Goal: Transaction & Acquisition: Purchase product/service

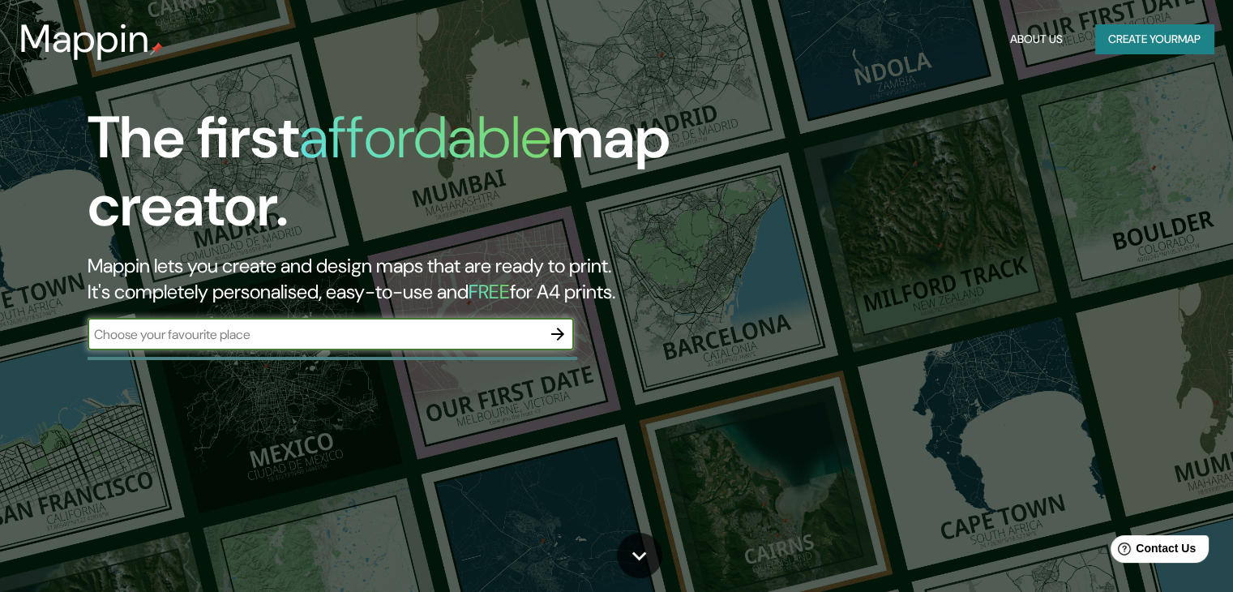
click at [353, 331] on input "text" at bounding box center [315, 334] width 454 height 19
type input "[GEOGRAPHIC_DATA]"
click at [559, 339] on icon "button" at bounding box center [557, 333] width 19 height 19
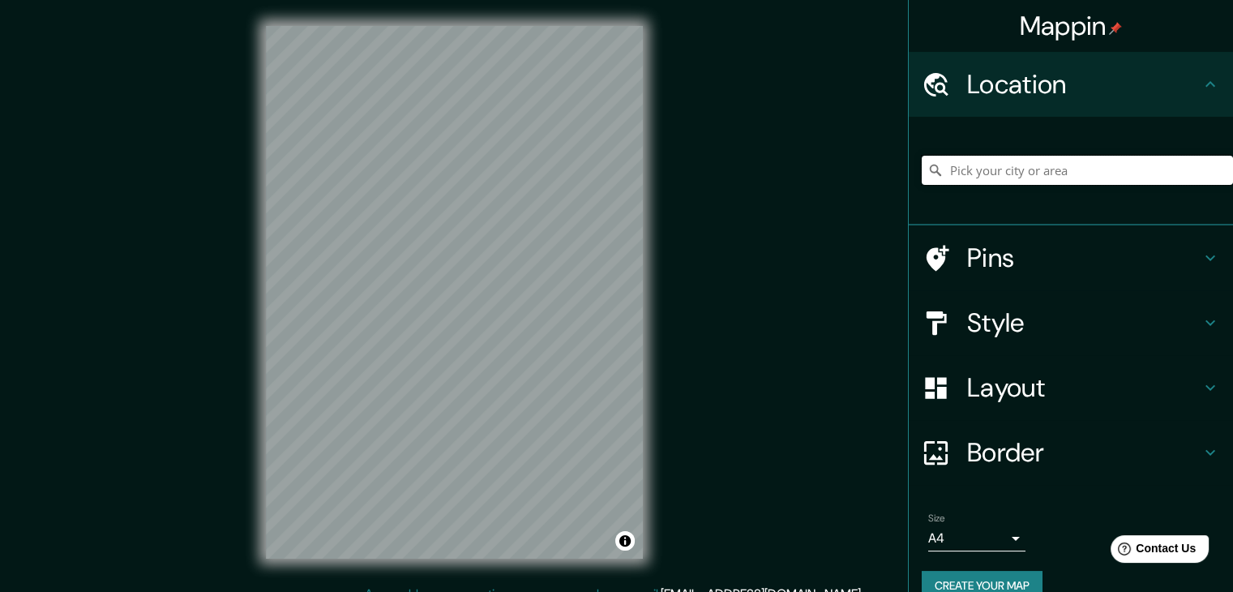
click at [1055, 160] on input "Pick your city or area" at bounding box center [1077, 170] width 311 height 29
type input "[GEOGRAPHIC_DATA], [GEOGRAPHIC_DATA]"
click at [996, 329] on h4 "Style" at bounding box center [1084, 322] width 234 height 32
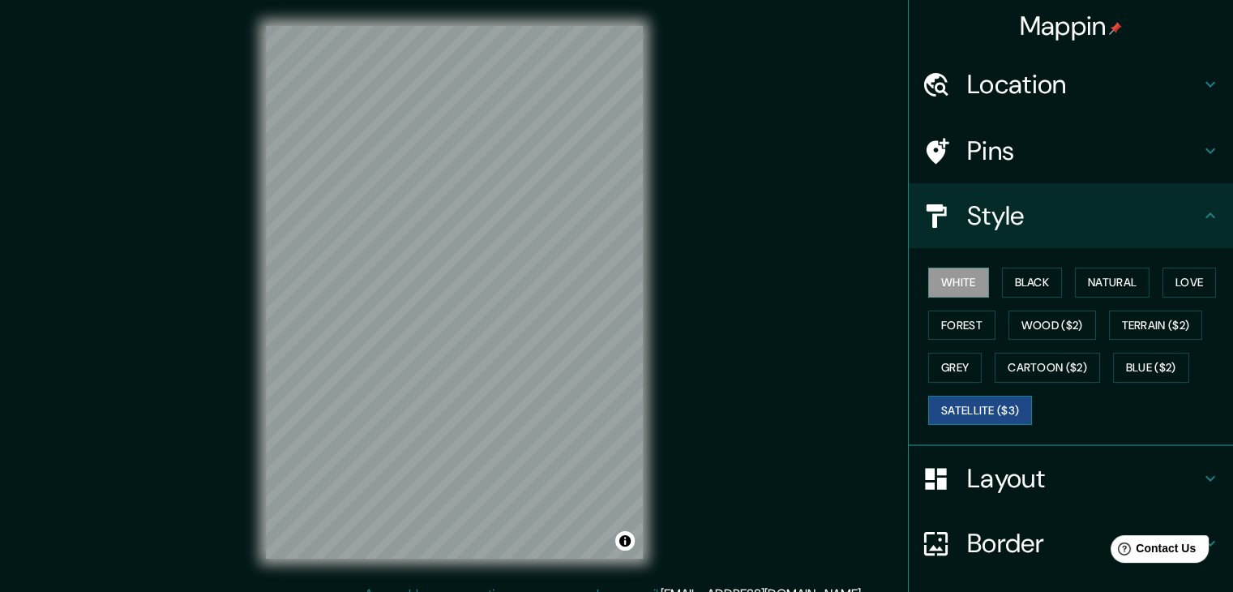
click at [966, 404] on button "Satellite ($3)" at bounding box center [980, 411] width 104 height 30
click at [772, 377] on div "Mappin Location Belgrado, Serbia Belgrado Serbia Belgrade - Zrenjanin Idvor 262…" at bounding box center [616, 305] width 1233 height 611
click at [935, 273] on button "White" at bounding box center [958, 283] width 61 height 30
click at [1035, 284] on button "Black" at bounding box center [1032, 283] width 61 height 30
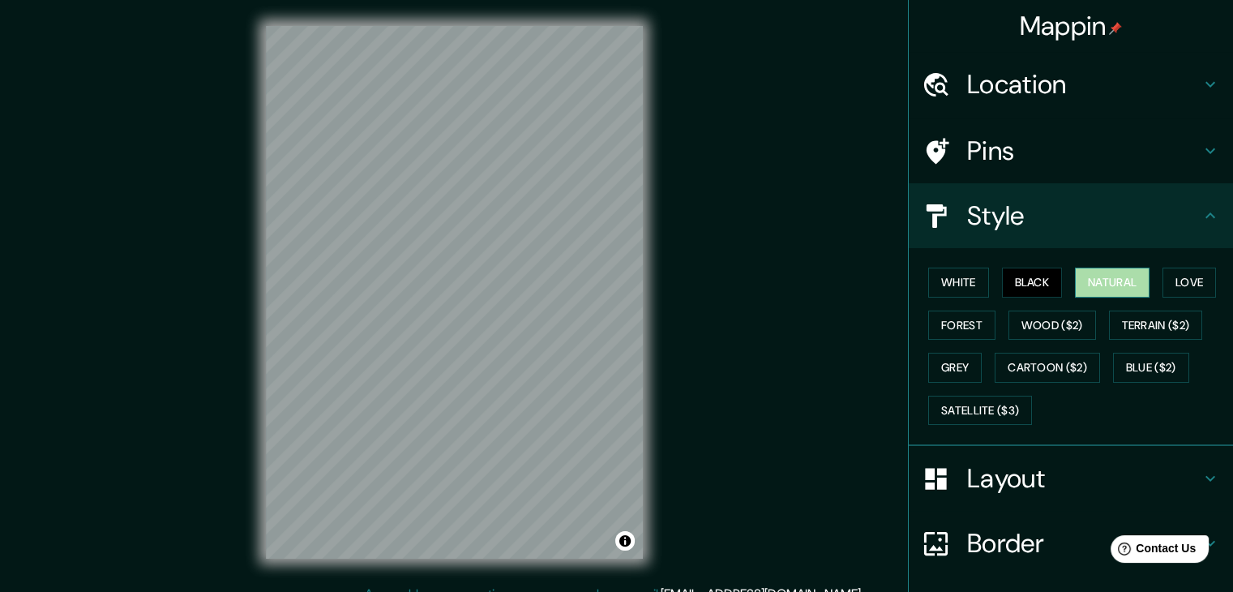
click at [1093, 283] on button "Natural" at bounding box center [1112, 283] width 75 height 30
click at [1031, 280] on button "Black" at bounding box center [1032, 283] width 61 height 30
click at [957, 324] on button "Forest" at bounding box center [961, 326] width 67 height 30
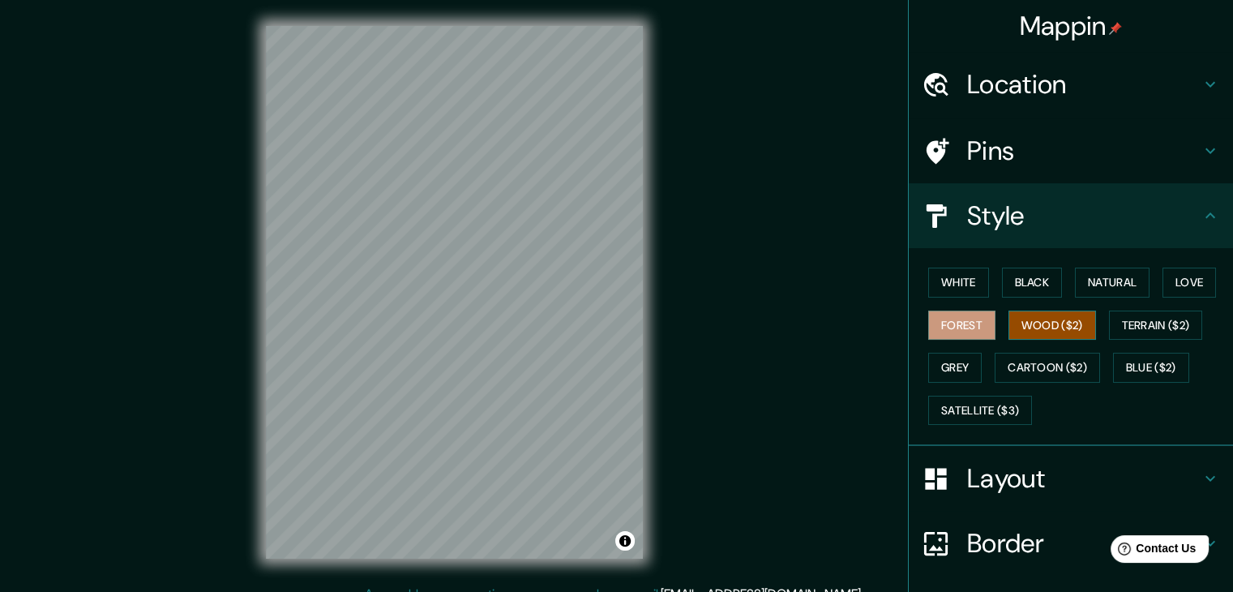
click at [1049, 324] on button "Wood ($2)" at bounding box center [1053, 326] width 88 height 30
click at [1154, 322] on button "Terrain ($2)" at bounding box center [1156, 326] width 94 height 30
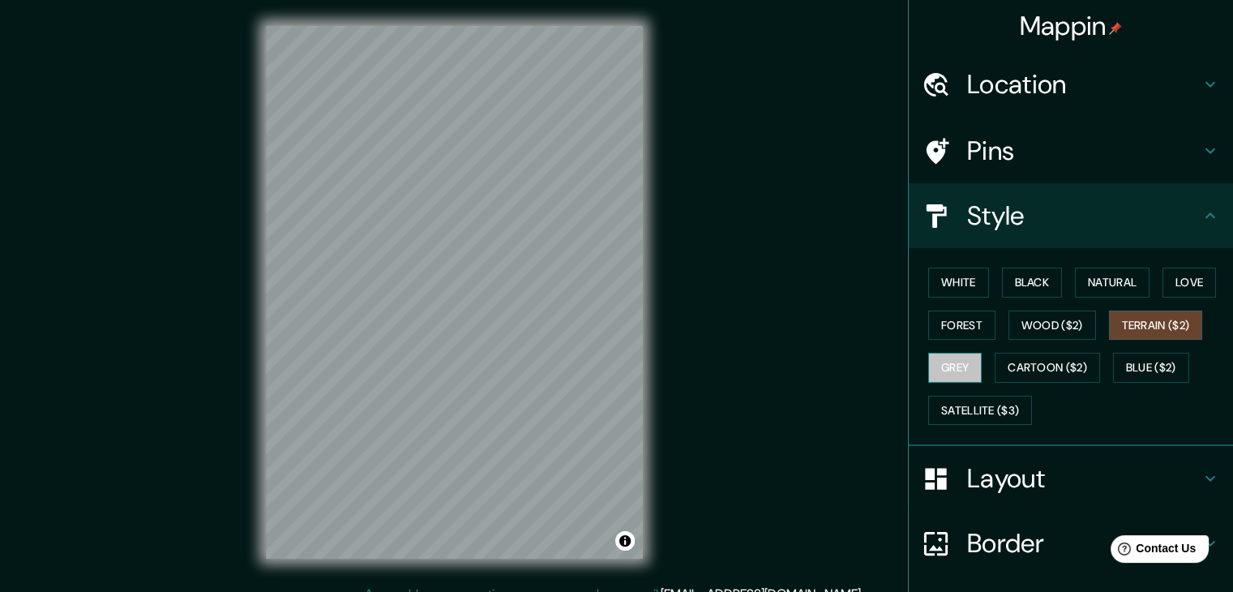
click at [935, 371] on button "Grey" at bounding box center [955, 368] width 54 height 30
click at [999, 363] on button "Cartoon ($2)" at bounding box center [1047, 368] width 105 height 30
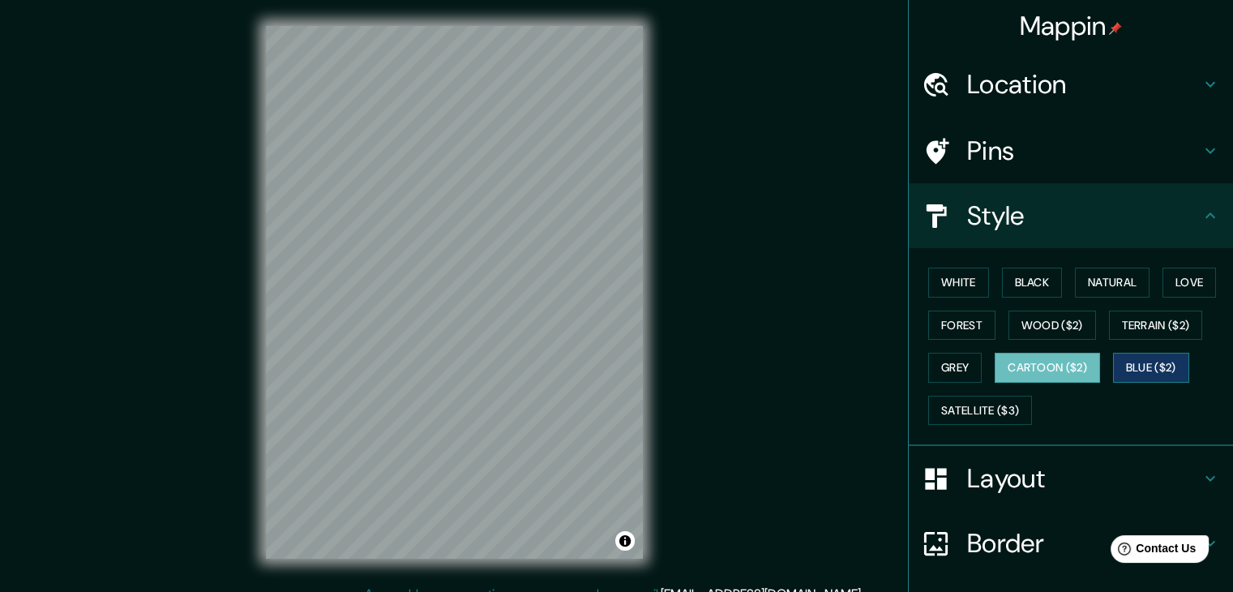
click at [1133, 360] on button "Blue ($2)" at bounding box center [1151, 368] width 76 height 30
click at [1166, 286] on button "Love" at bounding box center [1190, 283] width 54 height 30
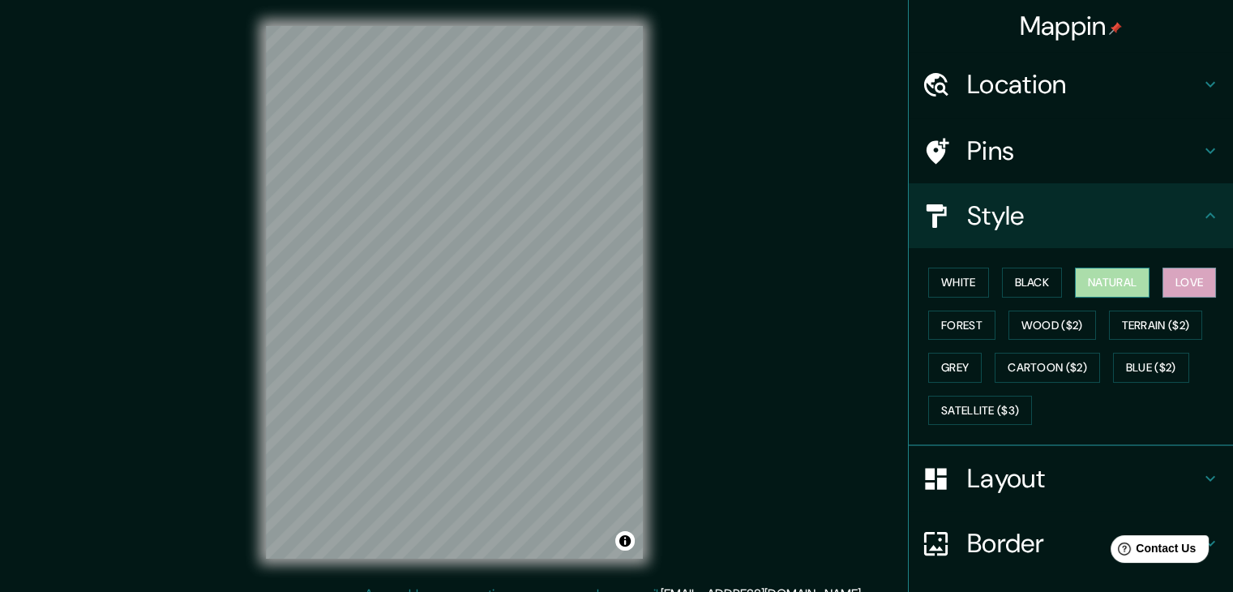
click at [1109, 291] on button "Natural" at bounding box center [1112, 283] width 75 height 30
click at [1004, 283] on button "Black" at bounding box center [1032, 283] width 61 height 30
click at [973, 468] on h4 "Layout" at bounding box center [1084, 478] width 234 height 32
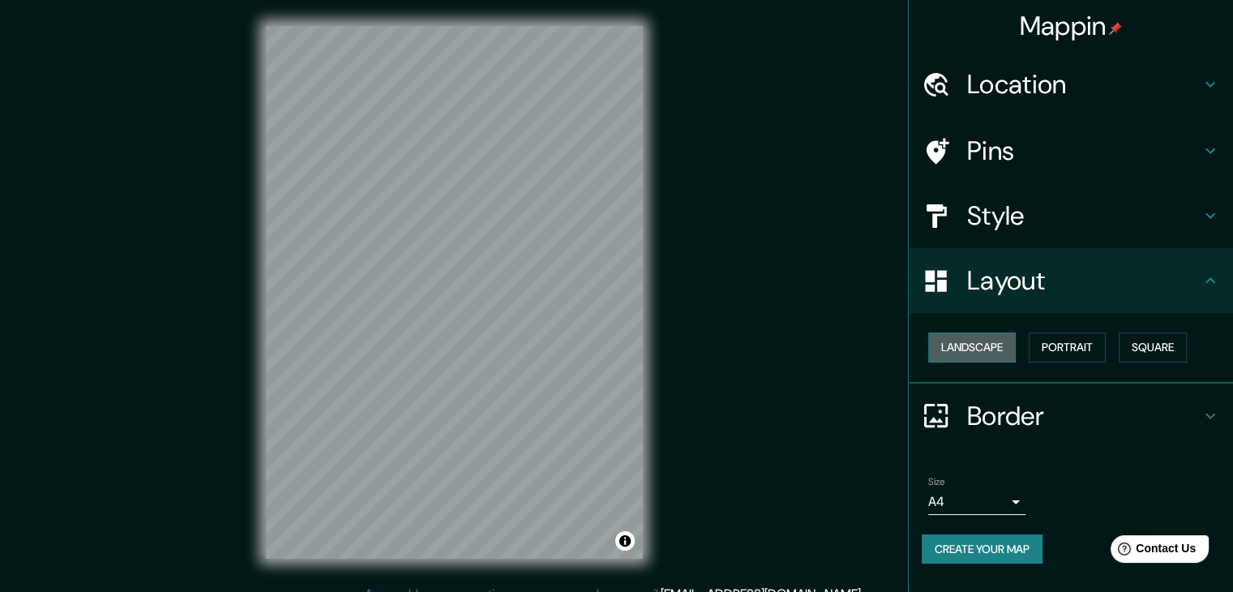
click at [991, 337] on button "Landscape" at bounding box center [972, 347] width 88 height 30
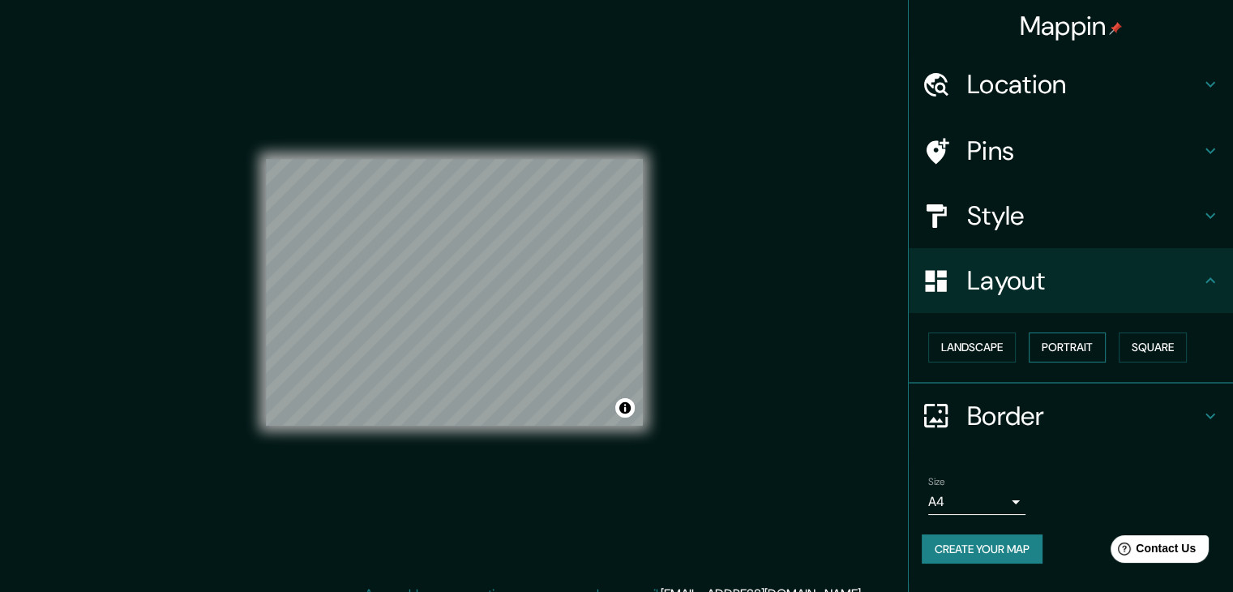
click at [1046, 348] on button "Portrait" at bounding box center [1067, 347] width 77 height 30
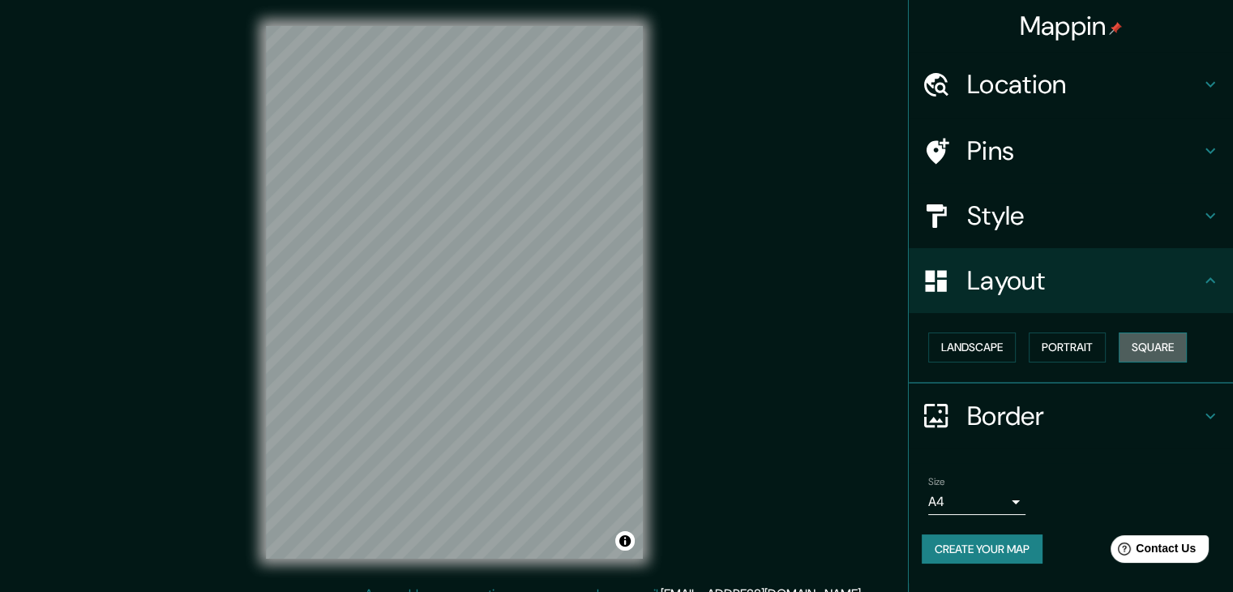
click at [1148, 349] on button "Square" at bounding box center [1153, 347] width 68 height 30
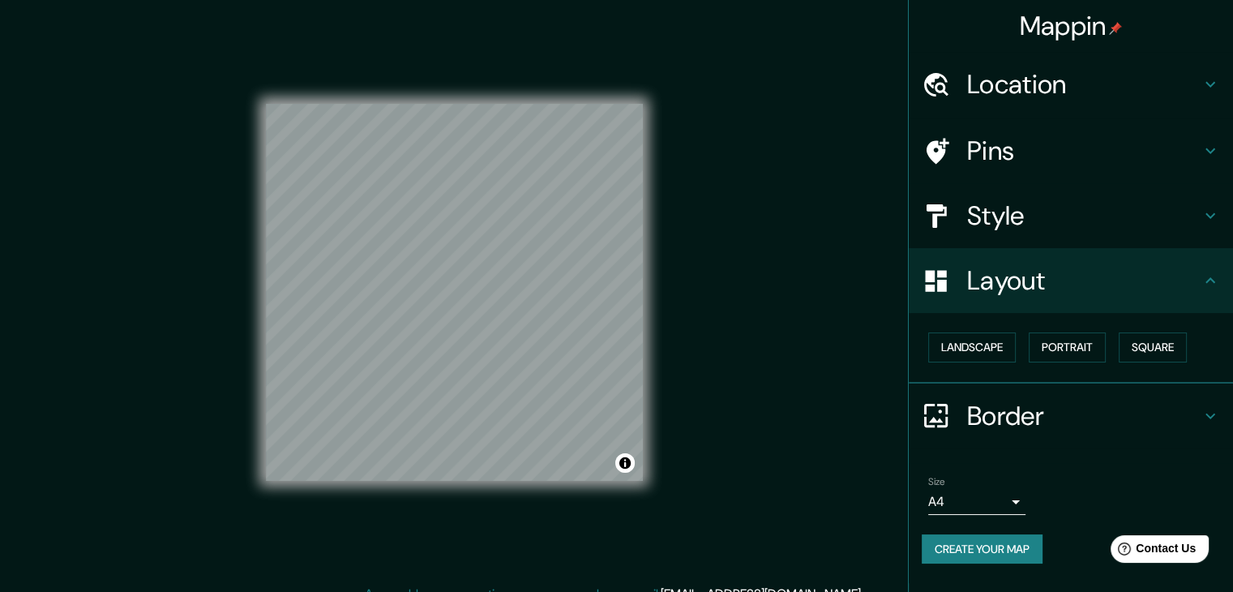
click at [1028, 221] on h4 "Style" at bounding box center [1084, 215] width 234 height 32
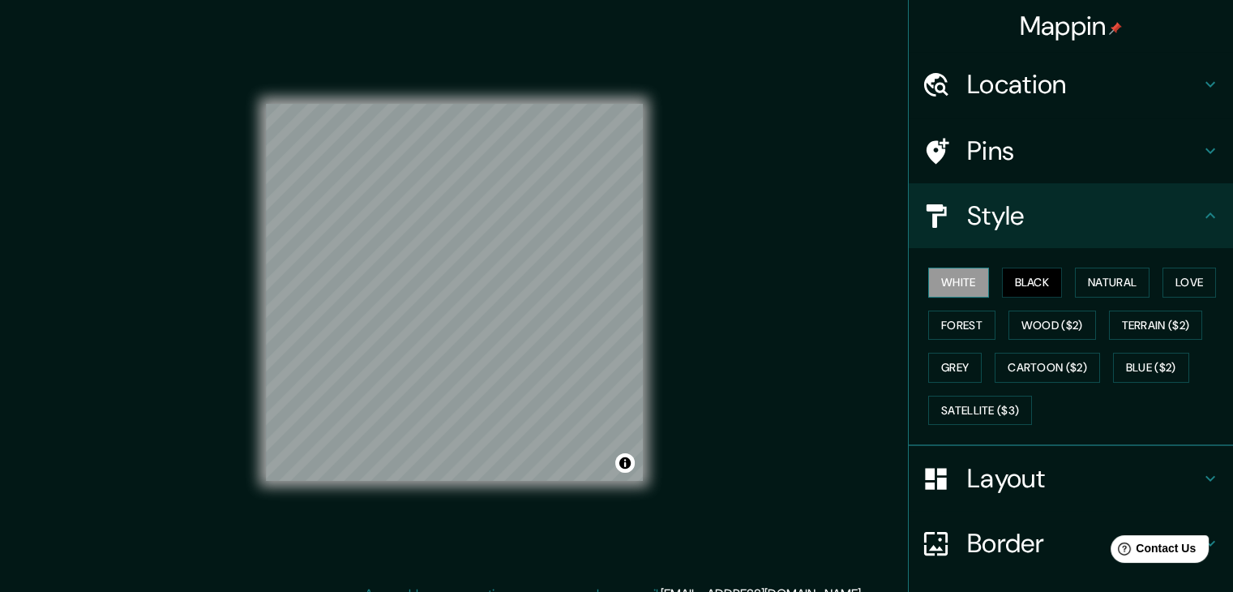
click at [945, 288] on button "White" at bounding box center [958, 283] width 61 height 30
click at [1026, 278] on button "Black" at bounding box center [1032, 283] width 61 height 30
click at [988, 403] on button "Satellite ($3)" at bounding box center [980, 411] width 104 height 30
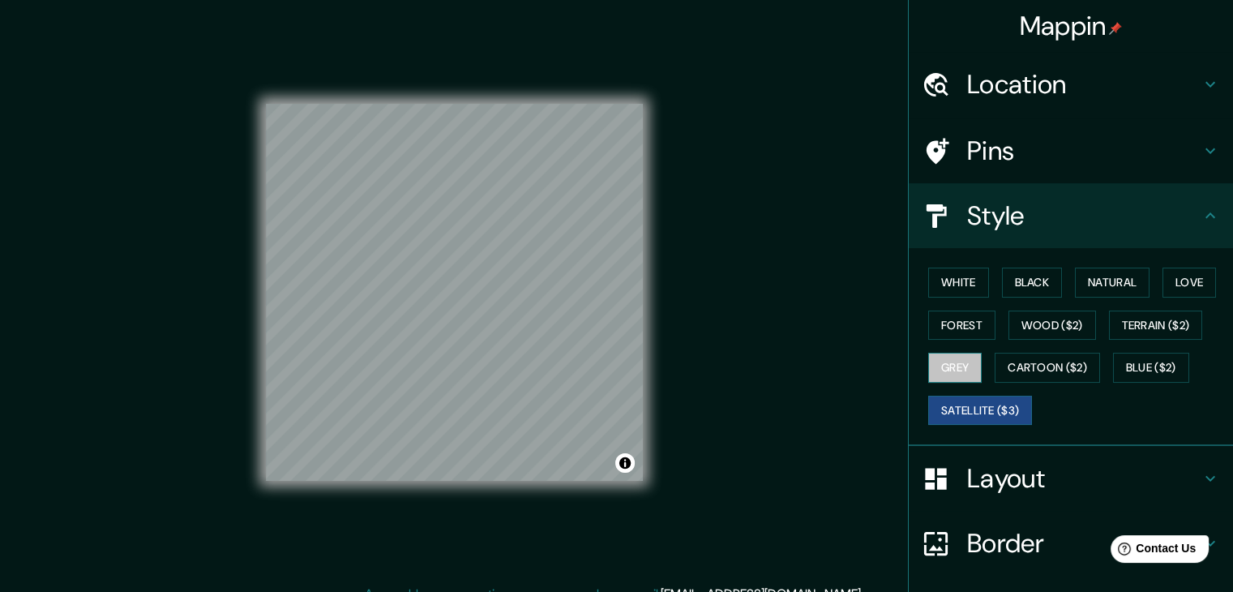
click at [958, 366] on button "Grey" at bounding box center [955, 368] width 54 height 30
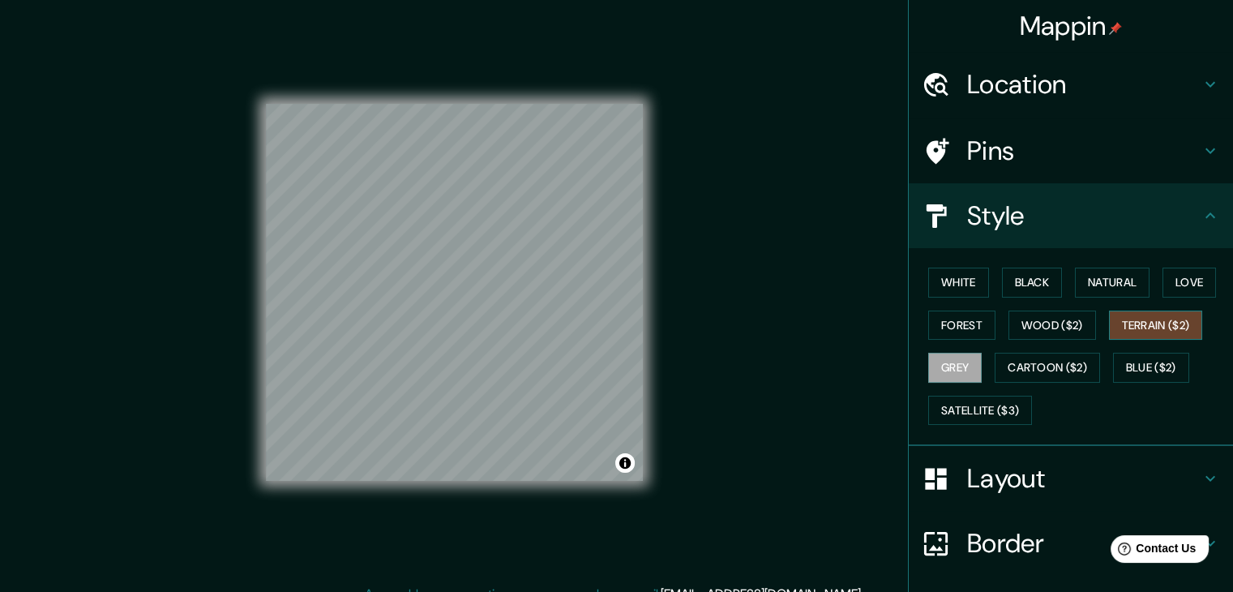
click at [1129, 328] on button "Terrain ($2)" at bounding box center [1156, 326] width 94 height 30
click at [1077, 319] on button "Wood ($2)" at bounding box center [1053, 326] width 88 height 30
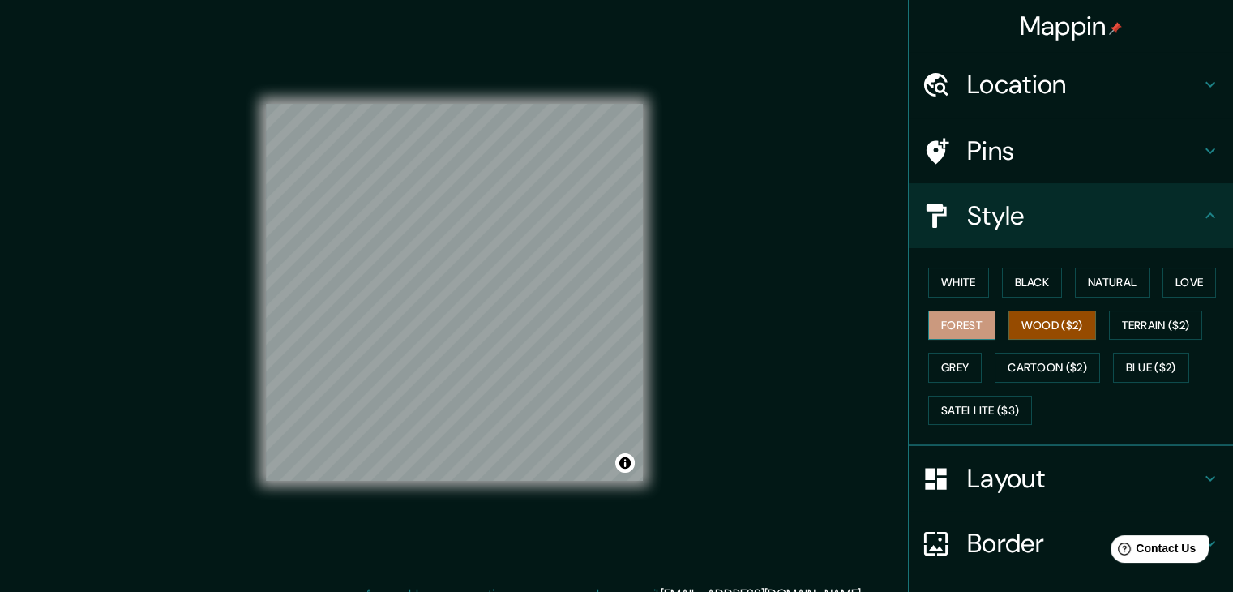
click at [951, 328] on button "Forest" at bounding box center [961, 326] width 67 height 30
click at [1076, 287] on button "Natural" at bounding box center [1112, 283] width 75 height 30
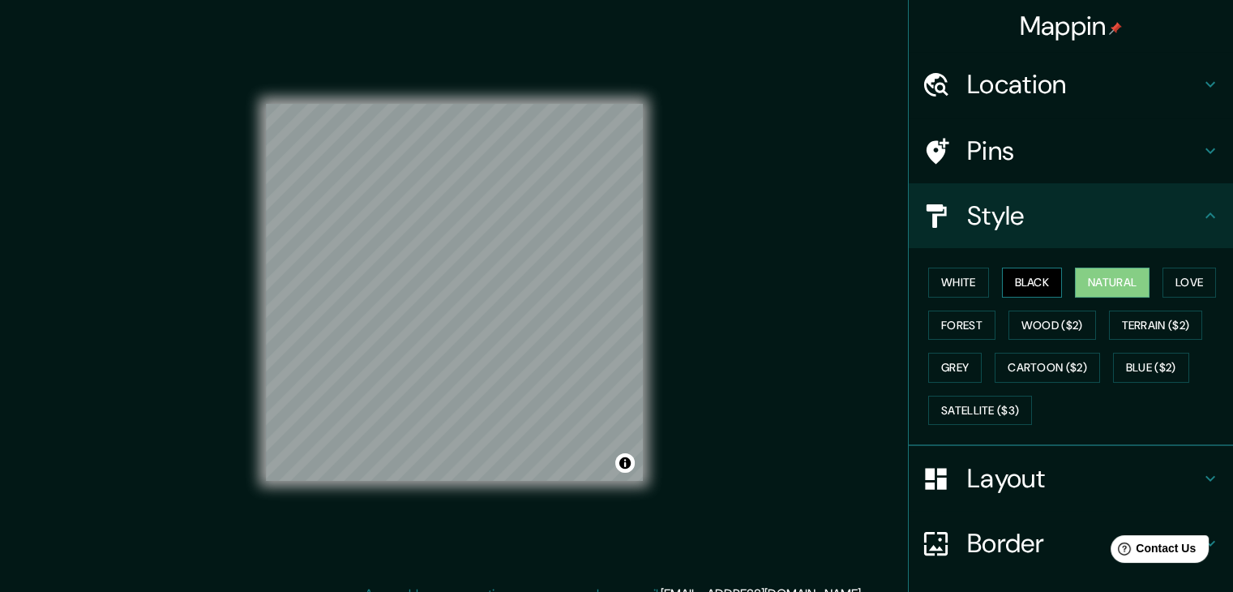
click at [1040, 278] on button "Black" at bounding box center [1032, 283] width 61 height 30
click at [934, 283] on button "White" at bounding box center [958, 283] width 61 height 30
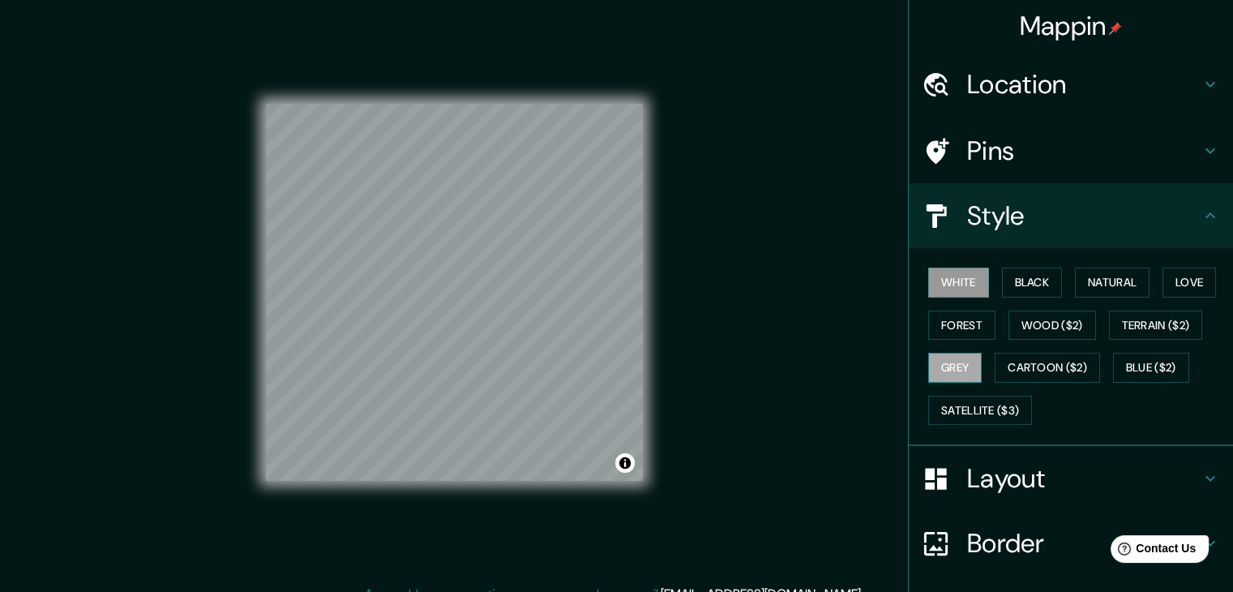
click at [936, 373] on button "Grey" at bounding box center [955, 368] width 54 height 30
click at [1034, 286] on button "Black" at bounding box center [1032, 283] width 61 height 30
click at [942, 369] on button "Grey" at bounding box center [955, 368] width 54 height 30
click at [1028, 281] on button "Black" at bounding box center [1032, 283] width 61 height 30
click at [928, 374] on button "Grey" at bounding box center [955, 368] width 54 height 30
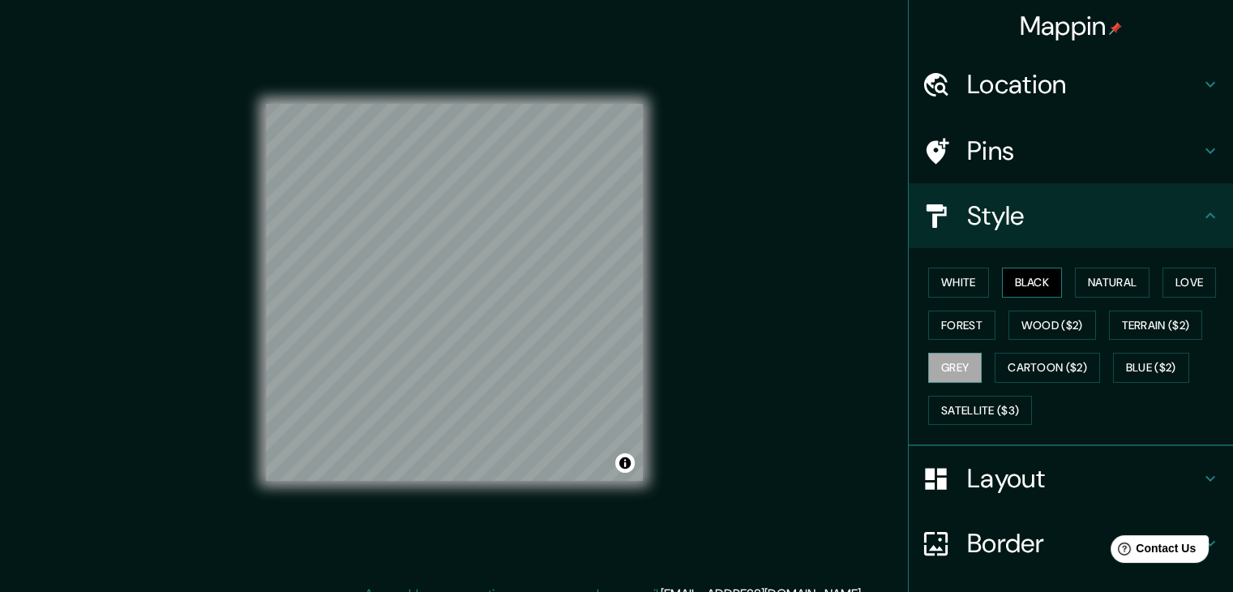
click at [1036, 275] on button "Black" at bounding box center [1032, 283] width 61 height 30
click at [958, 358] on button "Grey" at bounding box center [955, 368] width 54 height 30
click at [1036, 288] on button "Black" at bounding box center [1032, 283] width 61 height 30
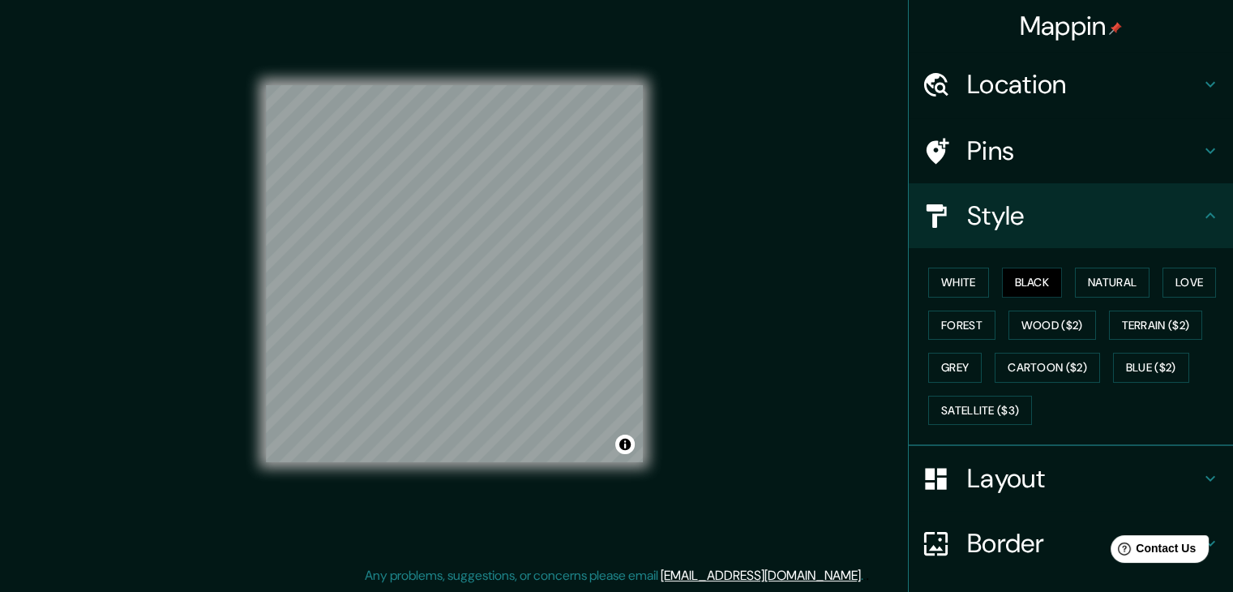
scroll to position [117, 0]
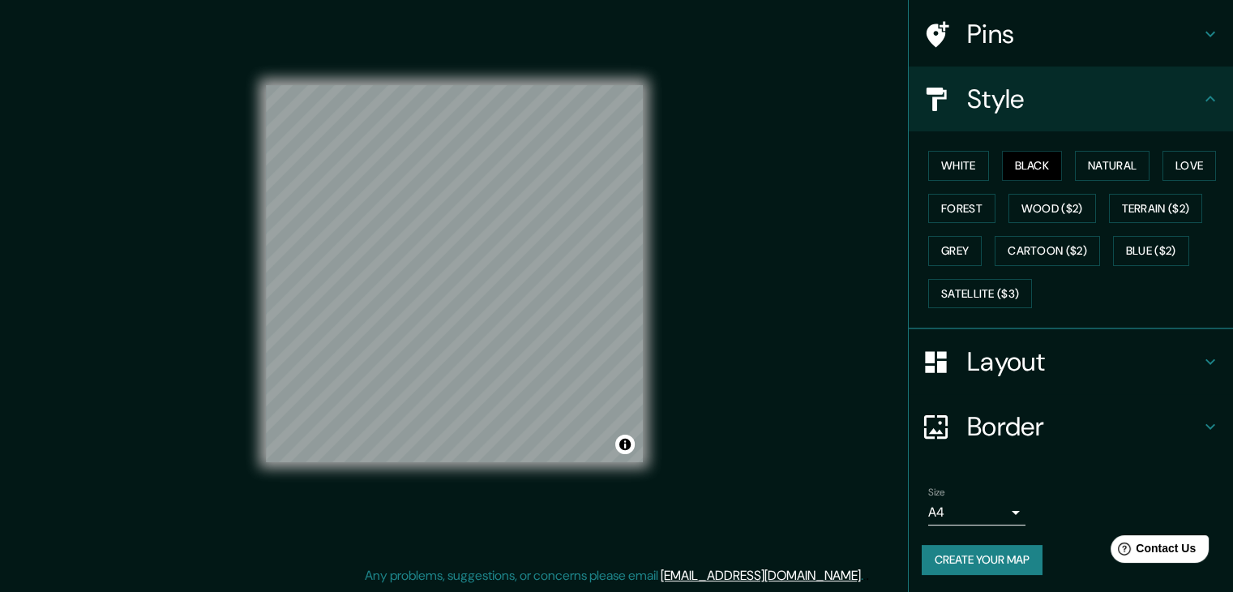
click at [989, 560] on button "Create your map" at bounding box center [982, 560] width 121 height 30
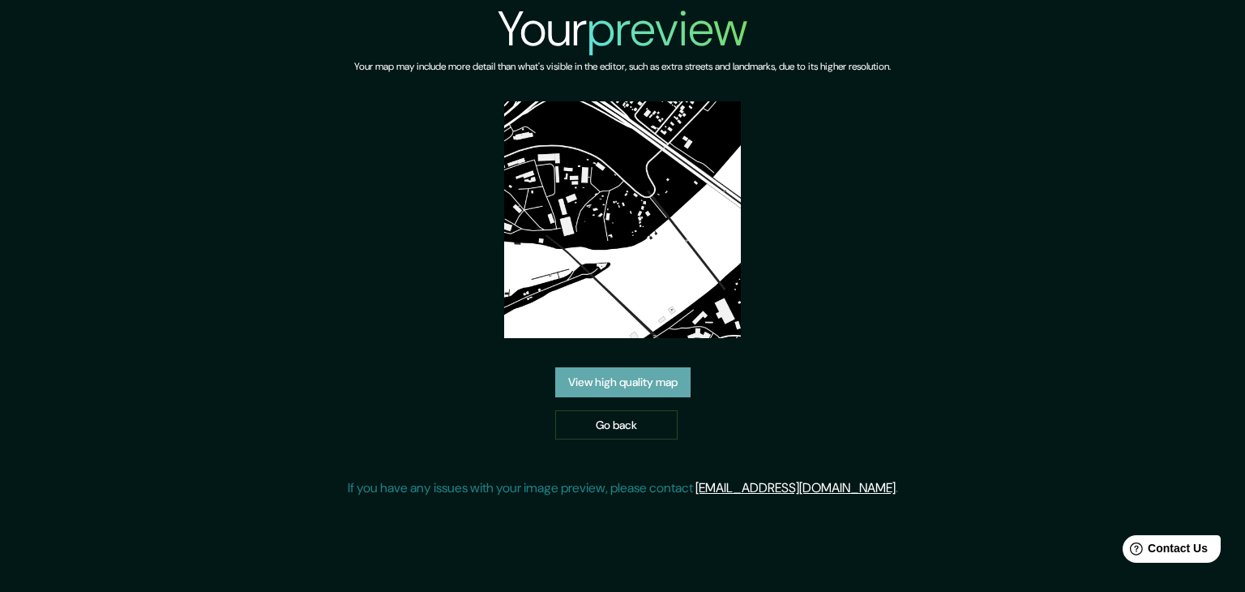
click at [638, 378] on link "View high quality map" at bounding box center [622, 382] width 135 height 30
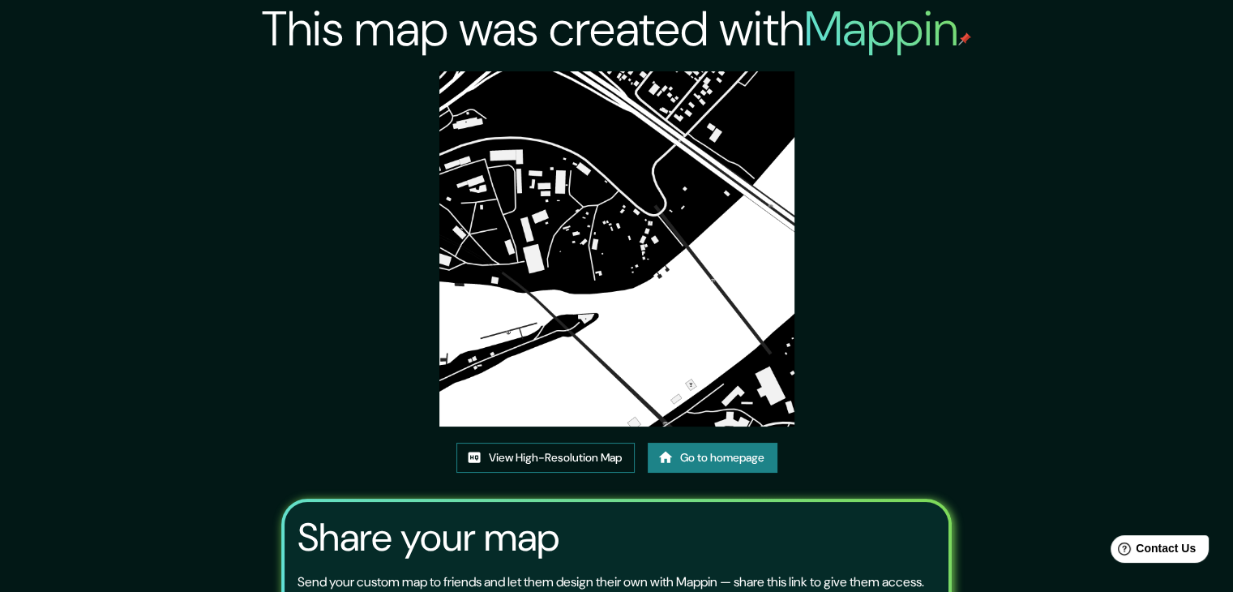
click at [592, 457] on link "View High-Resolution Map" at bounding box center [545, 458] width 178 height 30
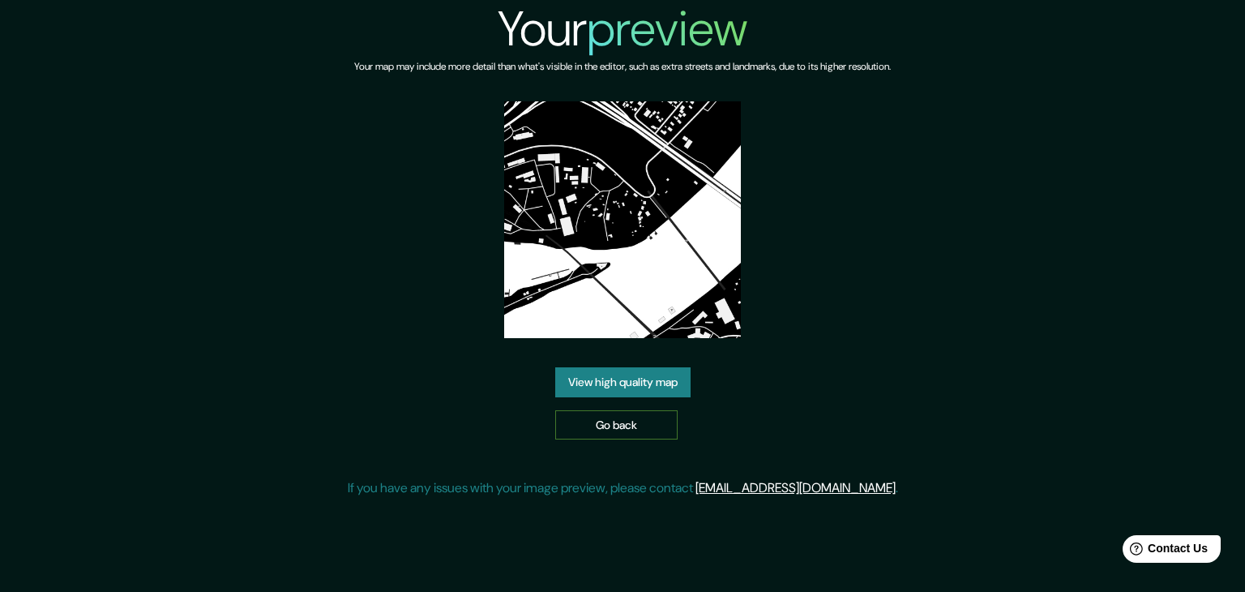
click at [611, 435] on link "Go back" at bounding box center [616, 425] width 122 height 30
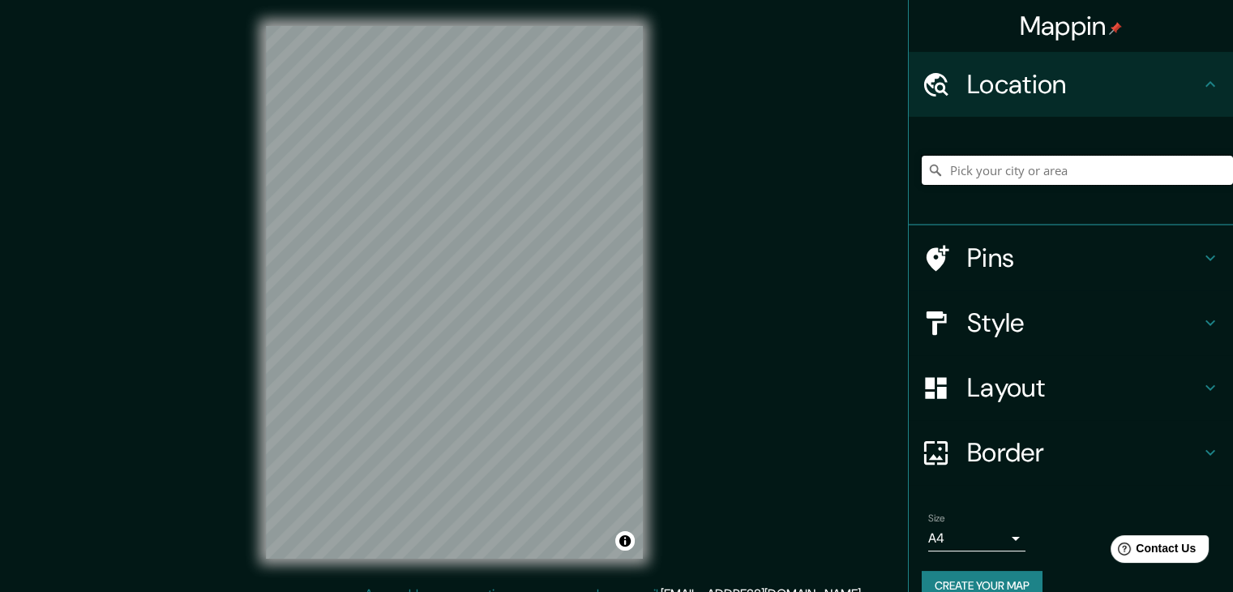
click at [1011, 180] on input "Pick your city or area" at bounding box center [1077, 170] width 311 height 29
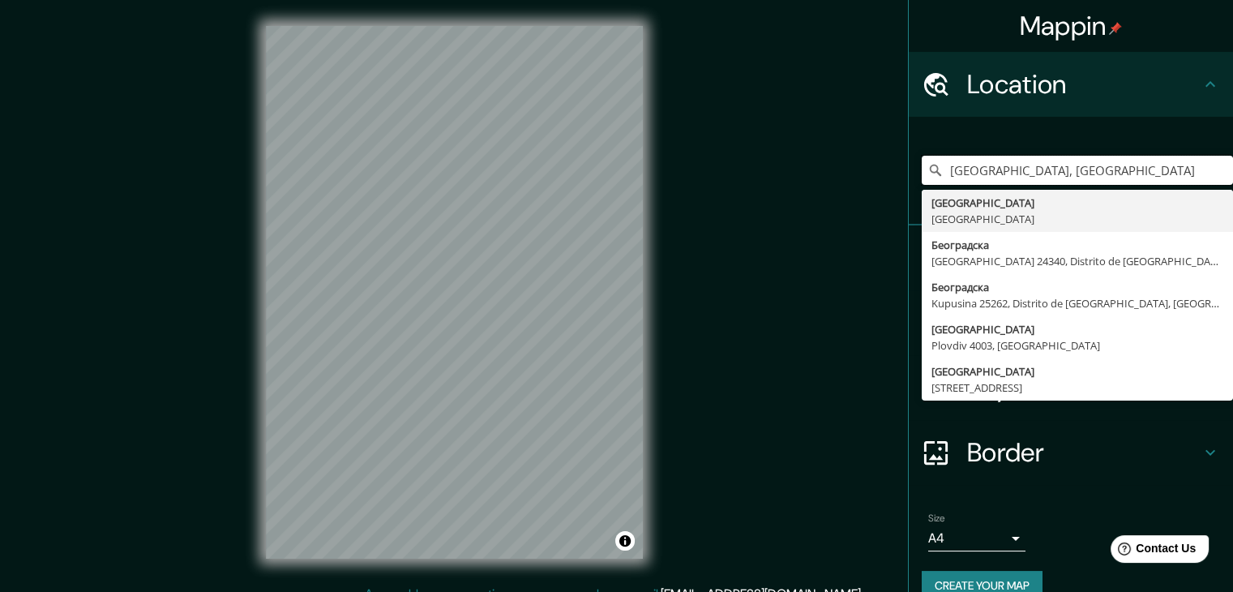
type input "[GEOGRAPHIC_DATA], [GEOGRAPHIC_DATA]"
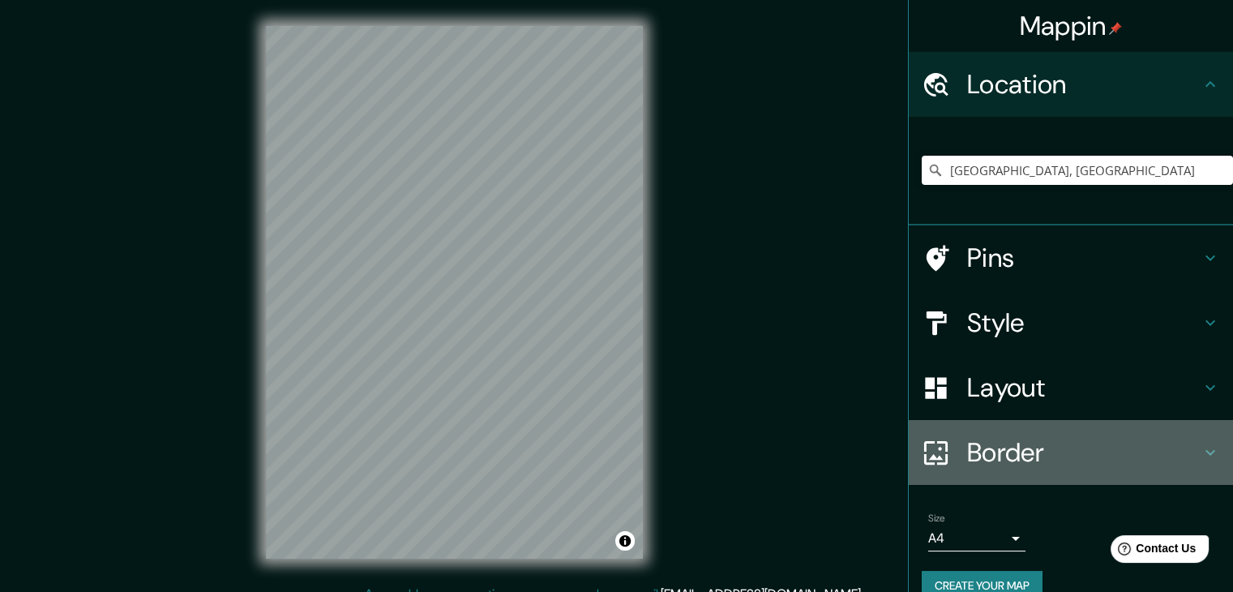
click at [1120, 448] on h4 "Border" at bounding box center [1084, 452] width 234 height 32
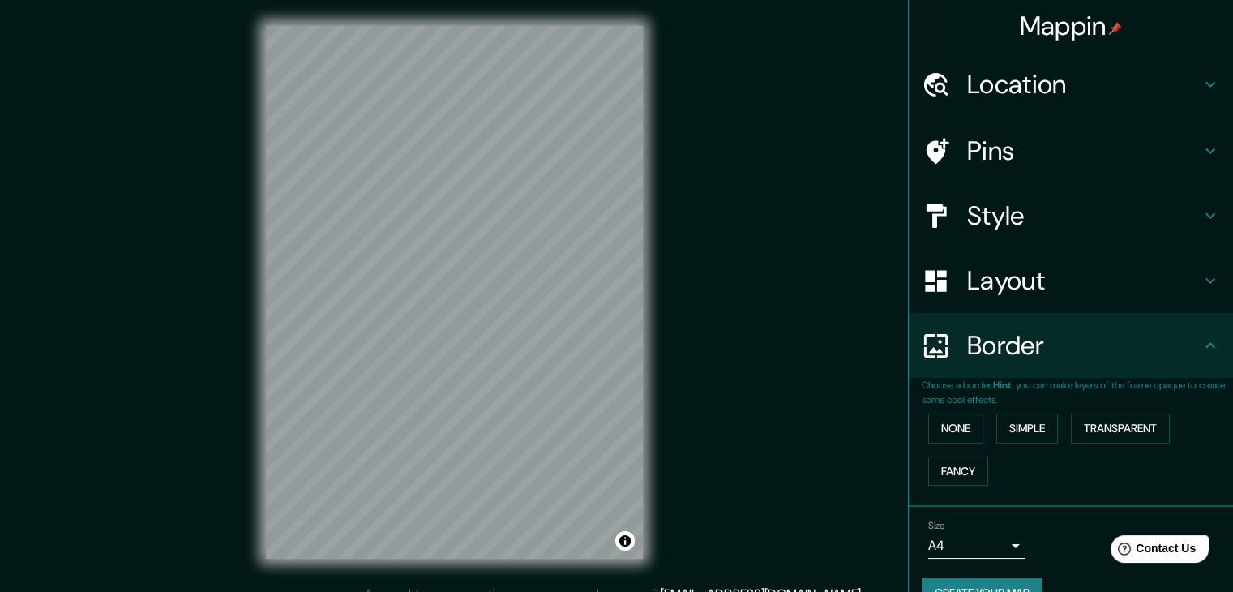
click at [1070, 234] on div "Style" at bounding box center [1071, 215] width 324 height 65
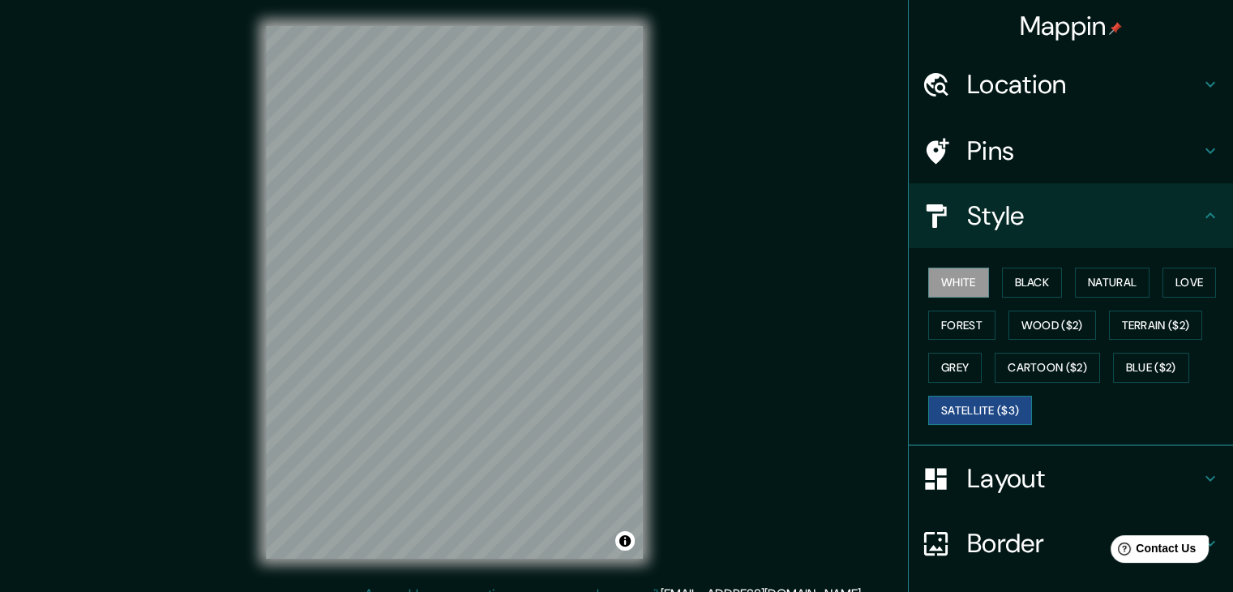
click at [990, 393] on div "White Black Natural Love Forest Wood ($2) Terrain ($2) Grey Cartoon ($2) Blue (…" at bounding box center [1077, 346] width 311 height 170
click at [983, 414] on button "Satellite ($3)" at bounding box center [980, 411] width 104 height 30
click at [989, 489] on h4 "Layout" at bounding box center [1084, 478] width 234 height 32
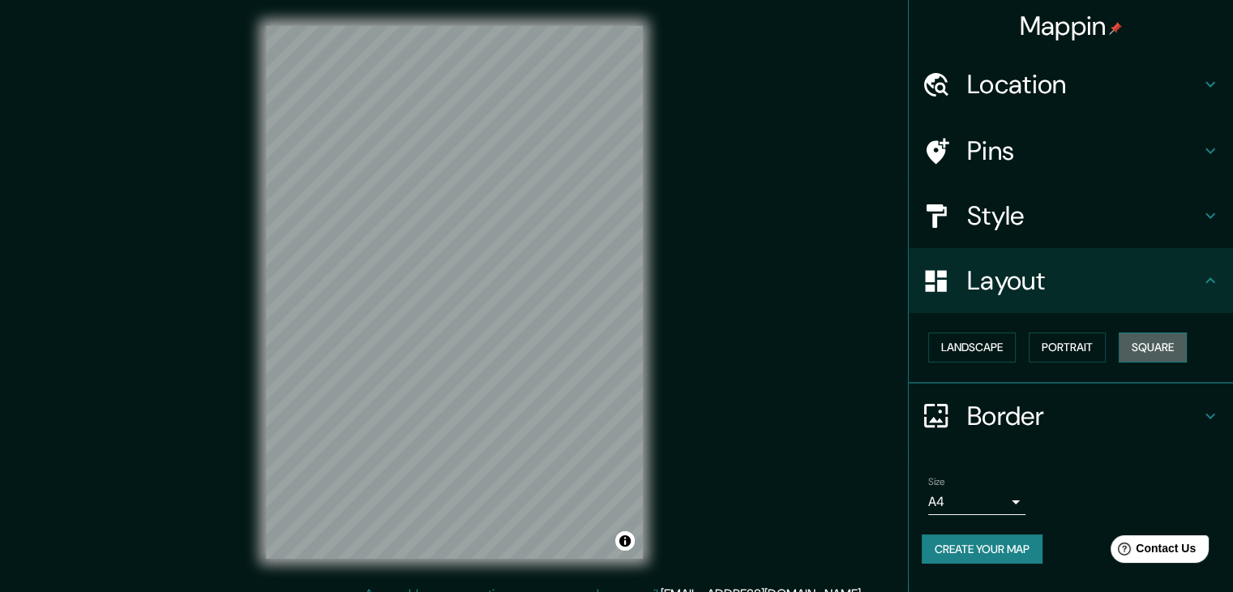
click at [1173, 343] on button "Square" at bounding box center [1153, 347] width 68 height 30
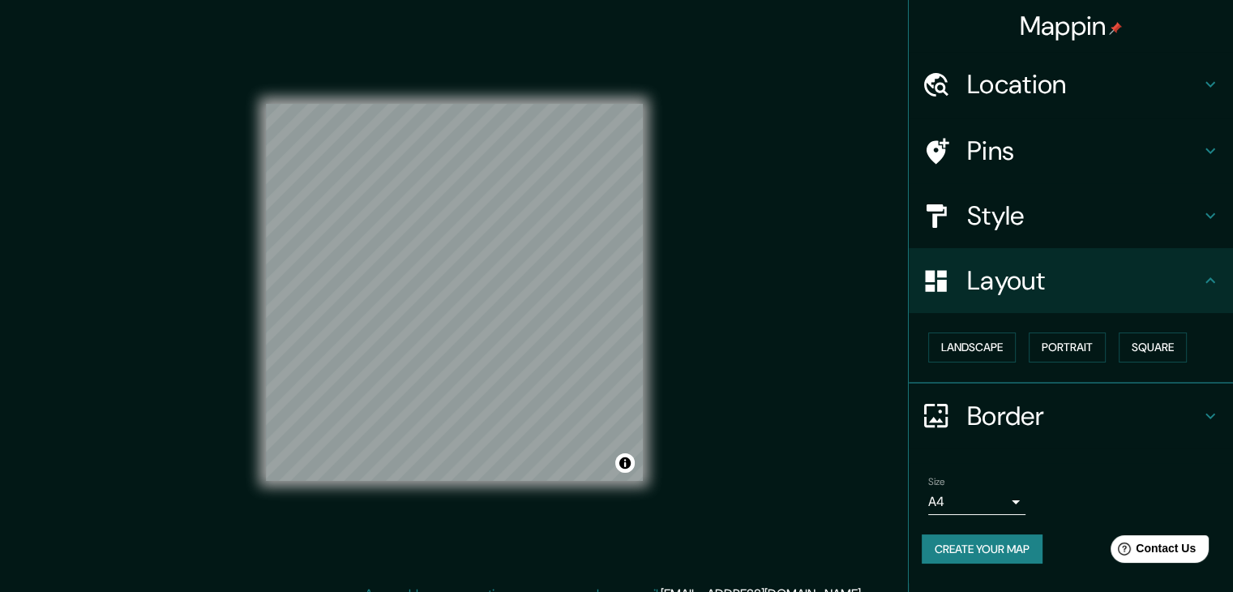
click at [739, 435] on div "Mappin Location [GEOGRAPHIC_DATA], [GEOGRAPHIC_DATA] [GEOGRAPHIC_DATA] [GEOGRAP…" at bounding box center [616, 305] width 1233 height 611
click at [461, 482] on div "© Mapbox © OpenStreetMap Improve this map © Maxar" at bounding box center [454, 292] width 377 height 533
